Goal: Find specific page/section: Find specific page/section

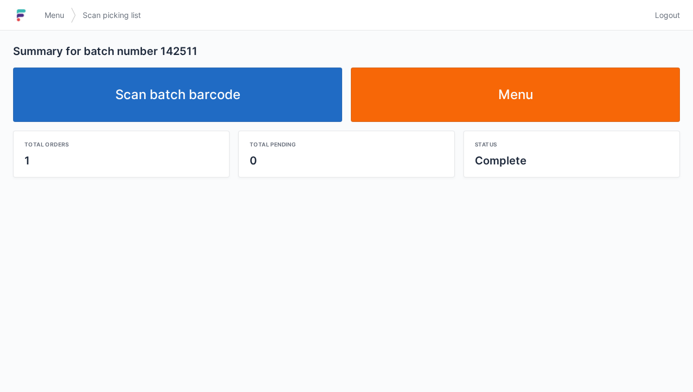
click at [273, 96] on link "Scan batch barcode" at bounding box center [177, 94] width 329 height 54
click at [525, 95] on link "Menu" at bounding box center [515, 94] width 329 height 54
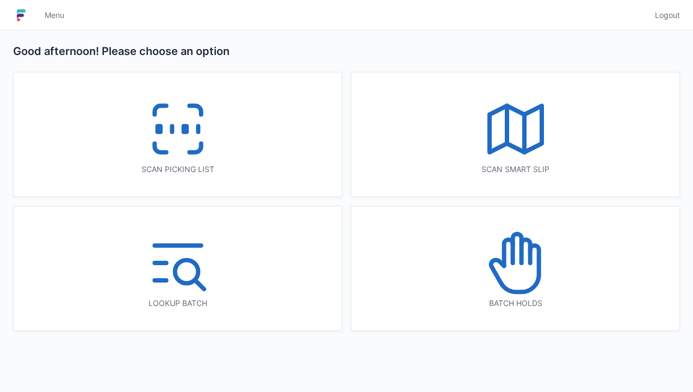
click at [521, 288] on icon at bounding box center [516, 263] width 70 height 70
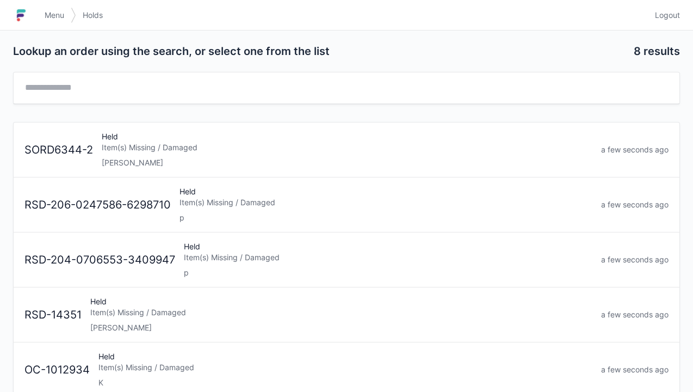
click at [177, 154] on div "Held Item(s) Missing / Damaged Elena" at bounding box center [347, 149] width 500 height 37
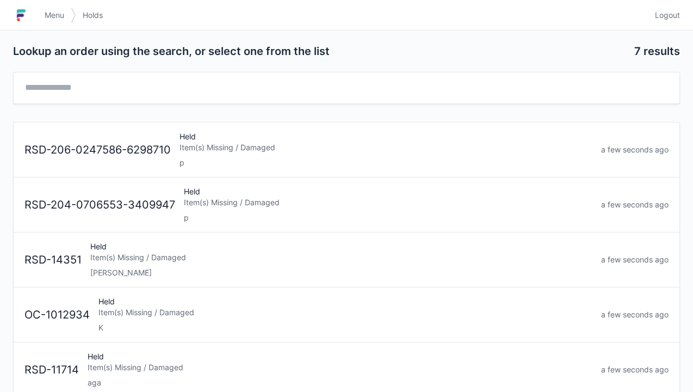
click at [50, 23] on link "Menu" at bounding box center [54, 15] width 33 height 20
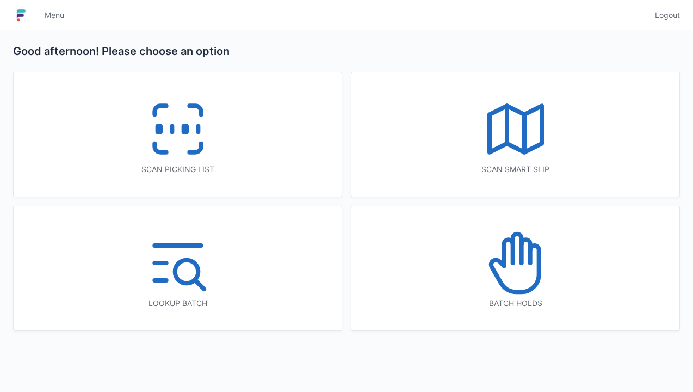
click at [172, 126] on line at bounding box center [172, 129] width 0 height 6
